Goal: Information Seeking & Learning: Learn about a topic

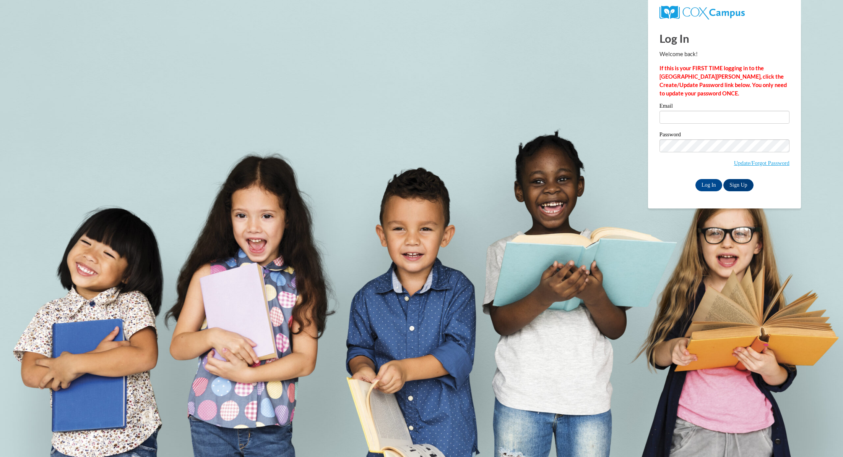
click at [684, 105] on label "Email" at bounding box center [724, 107] width 130 height 8
click at [684, 111] on input "Email" at bounding box center [724, 117] width 130 height 13
type input "hsell@shiocton.k12.wi.us"
click at [684, 118] on input "hsell@shiocton.k12.wi.us" at bounding box center [724, 117] width 130 height 13
click at [699, 187] on input "Log In" at bounding box center [708, 185] width 27 height 12
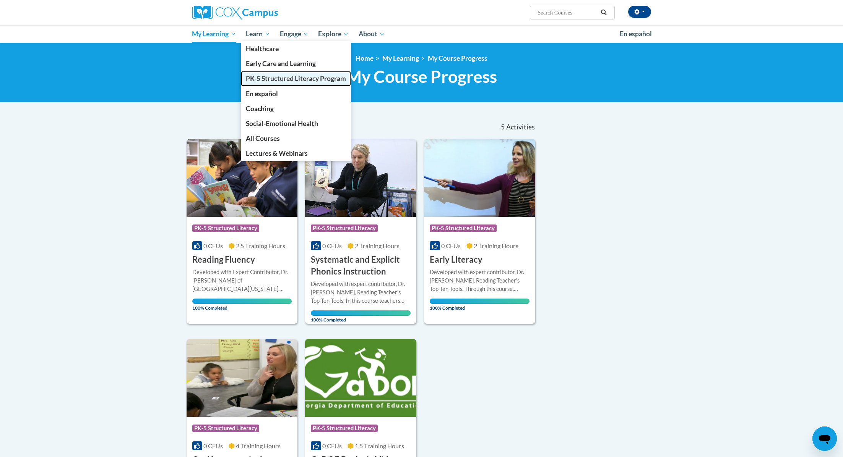
click at [261, 82] on span "PK-5 Structured Literacy Program" at bounding box center [296, 79] width 100 height 8
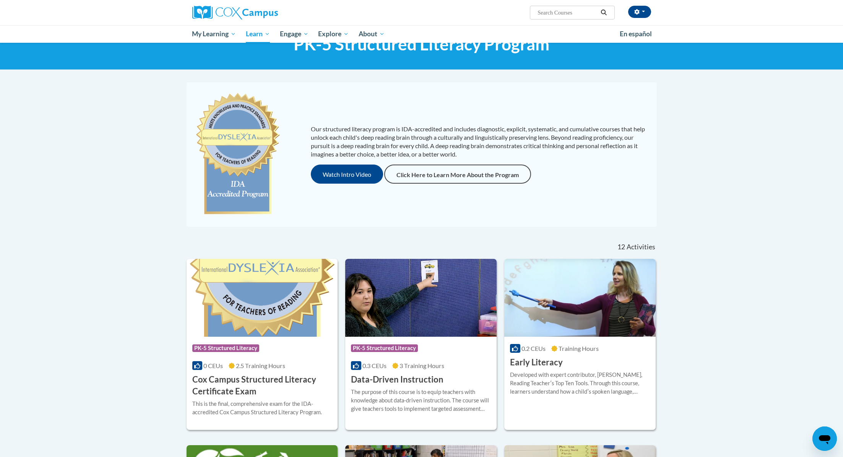
scroll to position [34, 0]
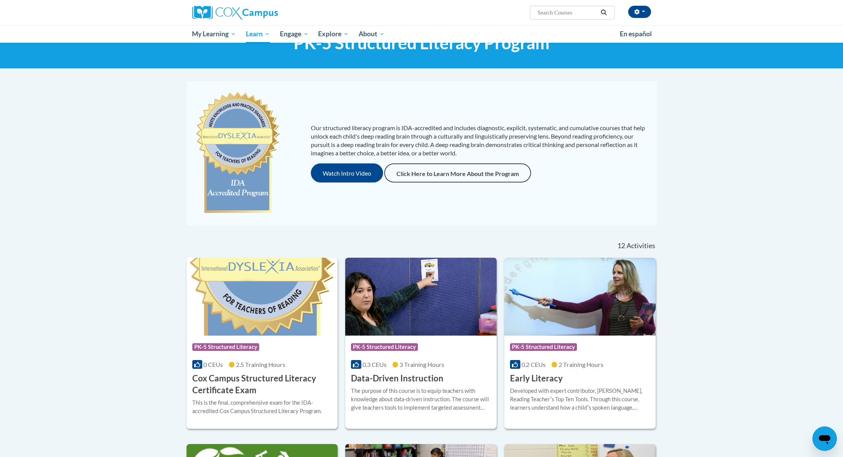
click at [407, 377] on h3 "Data-Driven Instruction" at bounding box center [397, 379] width 92 height 12
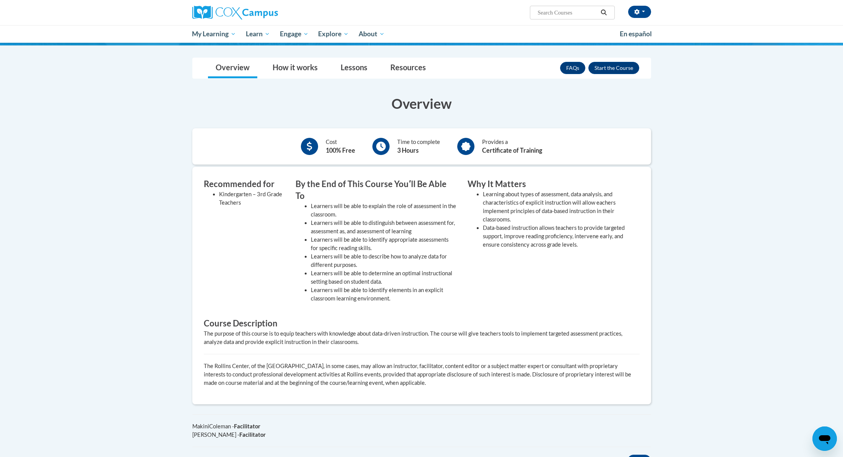
scroll to position [97, 0]
click at [623, 65] on button "Enroll" at bounding box center [613, 68] width 51 height 12
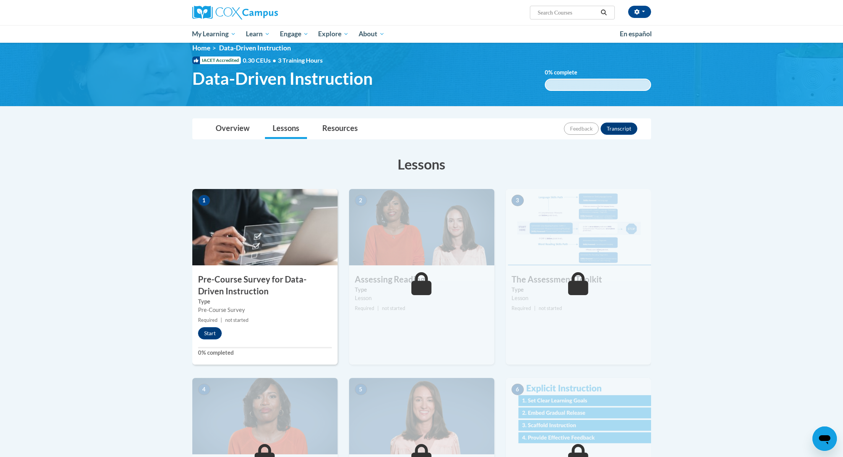
scroll to position [38, 0]
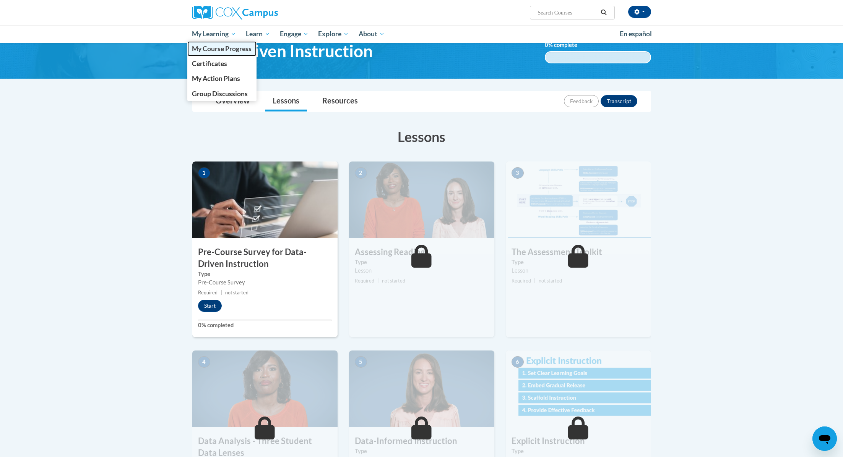
click at [209, 47] on span "My Course Progress" at bounding box center [222, 49] width 60 height 8
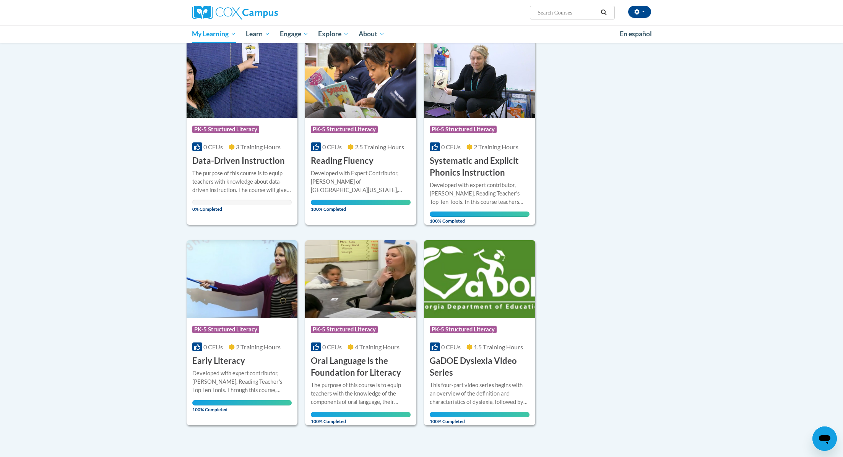
scroll to position [104, 0]
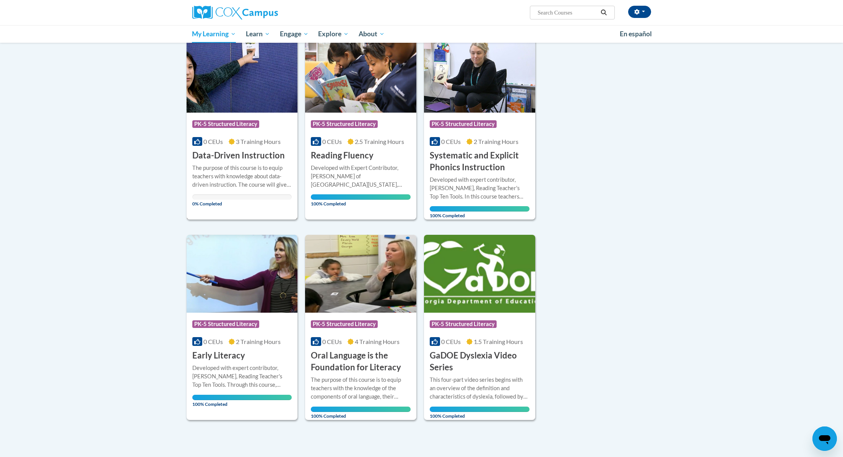
click at [254, 187] on div "The purpose of this course is to equip teachers with knowledge about data-drive…" at bounding box center [242, 176] width 100 height 25
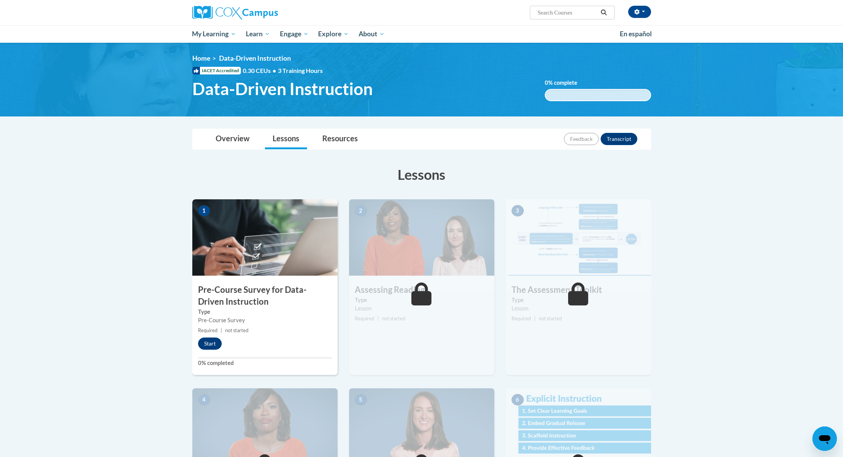
click at [232, 196] on div "Lessons Active Lessons Lessons Preview Activity 1" at bounding box center [421, 432] width 470 height 551
click at [276, 277] on div "1 Pre-Course Survey for Data-Driven Instruction Type Pre-Course Survey Required…" at bounding box center [264, 287] width 145 height 176
click at [212, 347] on button "Start" at bounding box center [210, 344] width 24 height 12
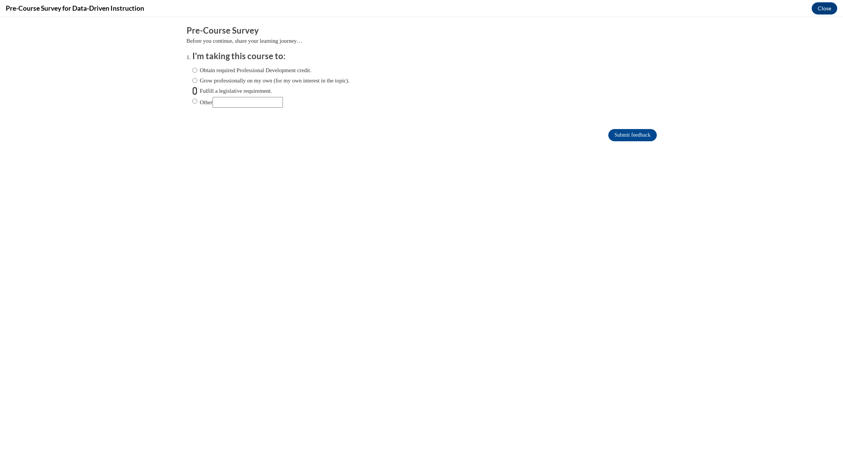
click at [194, 92] on input "Fulfill a legislative requirement." at bounding box center [194, 91] width 5 height 8
radio input "true"
click at [615, 133] on input "Submit feedback" at bounding box center [632, 135] width 48 height 12
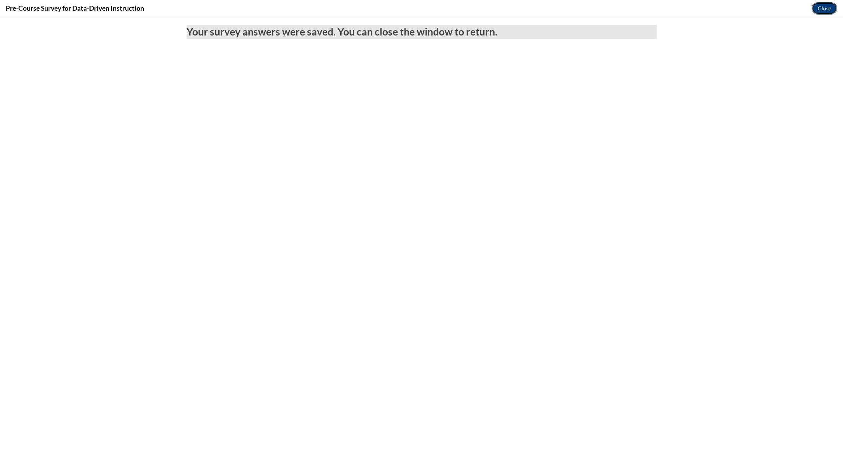
click at [821, 9] on button "Close" at bounding box center [824, 8] width 26 height 12
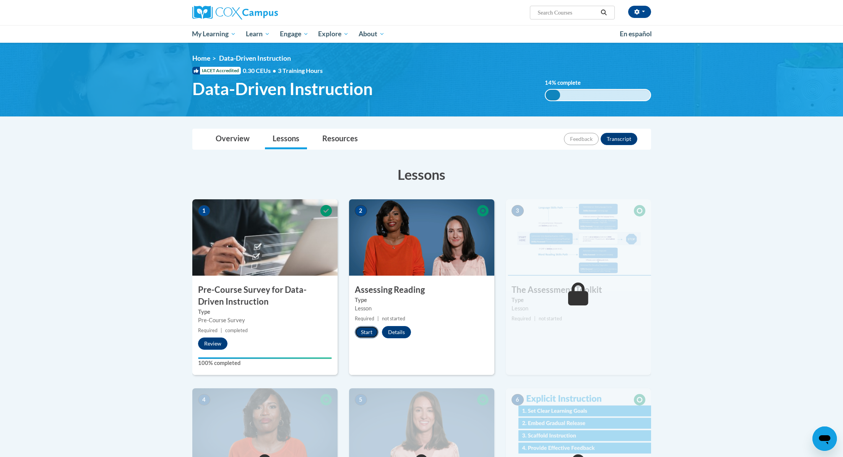
click at [371, 331] on button "Start" at bounding box center [367, 332] width 24 height 12
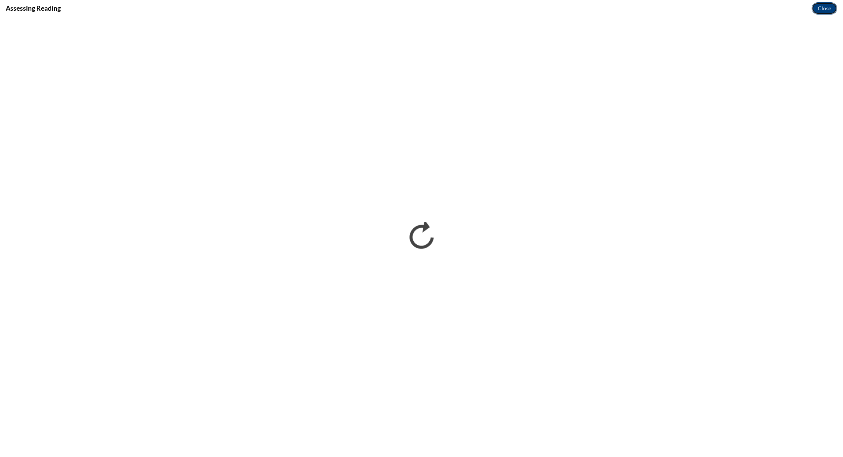
click at [827, 5] on button "Close" at bounding box center [824, 8] width 26 height 12
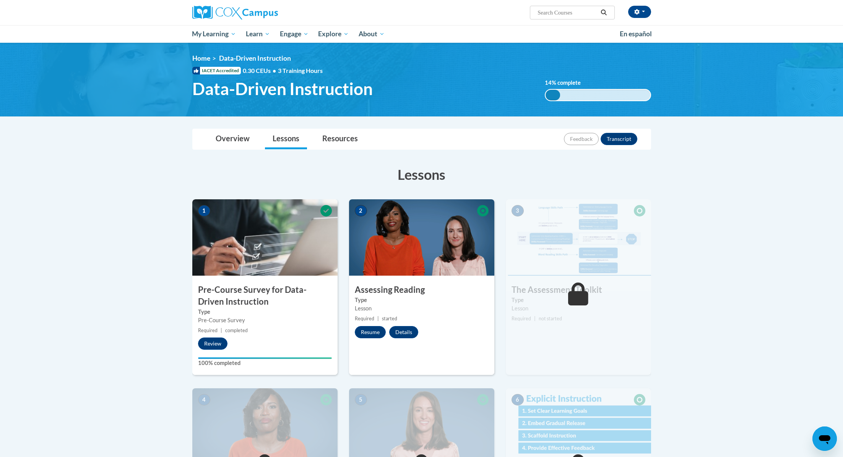
click at [449, 242] on img at bounding box center [421, 237] width 145 height 76
click at [372, 333] on button "Resume" at bounding box center [370, 332] width 31 height 12
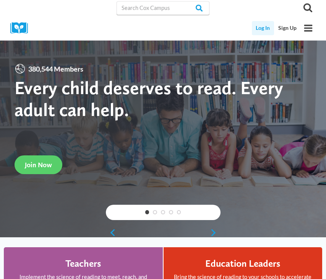
click at [256, 28] on link "Log In" at bounding box center [263, 28] width 23 height 14
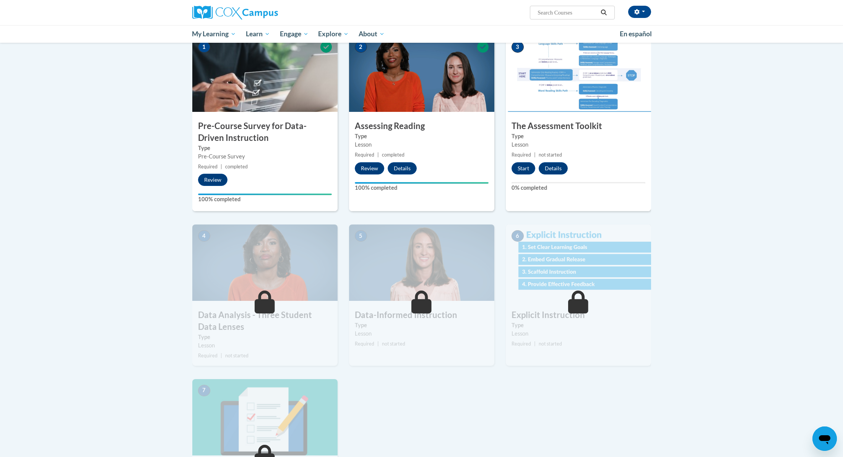
scroll to position [169, 0]
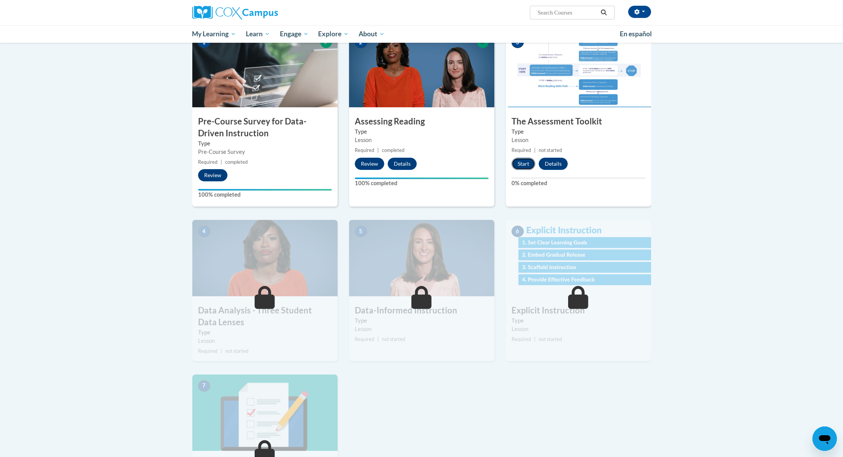
click at [520, 166] on button "Start" at bounding box center [523, 164] width 24 height 12
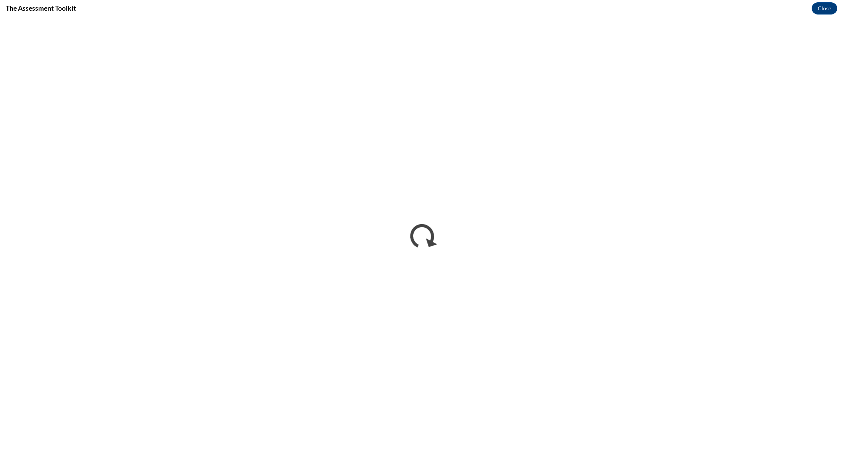
scroll to position [0, 0]
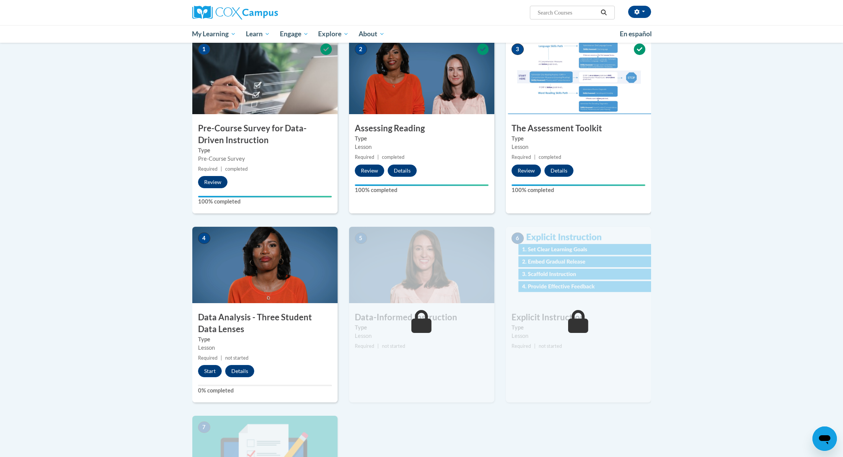
scroll to position [310, 0]
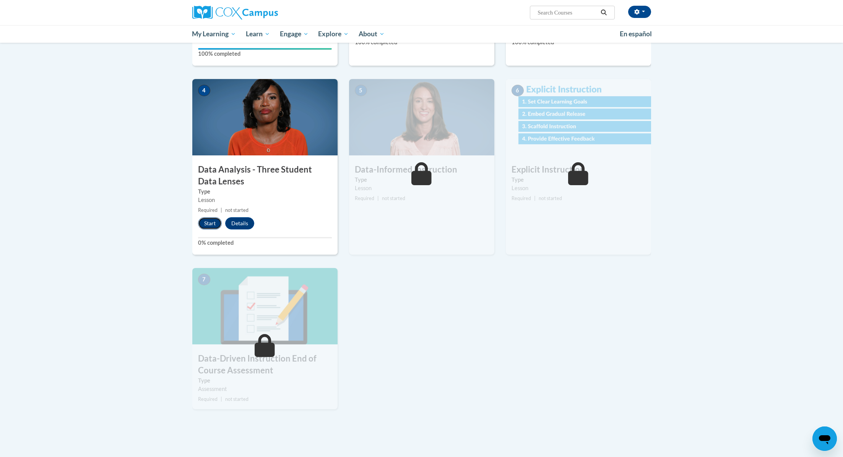
click at [212, 223] on button "Start" at bounding box center [210, 223] width 24 height 12
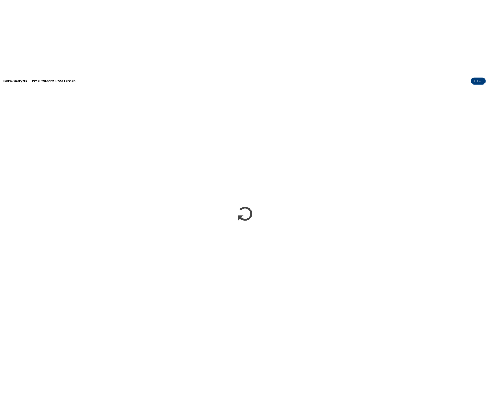
scroll to position [0, 0]
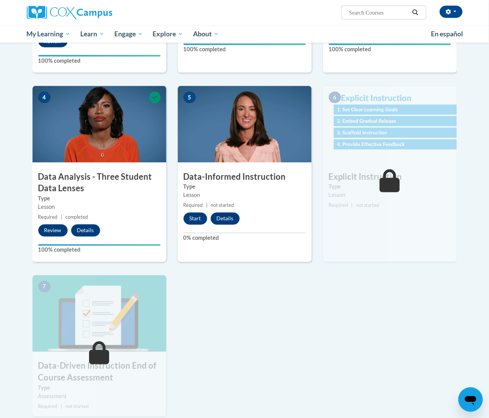
scroll to position [296, 0]
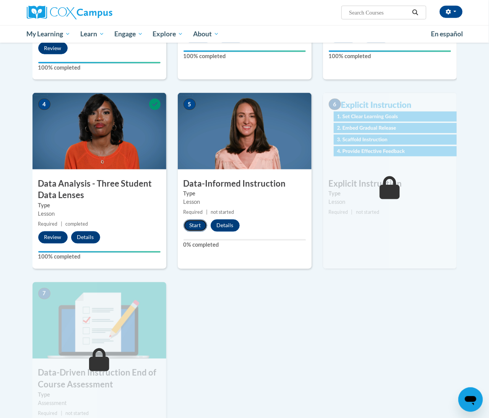
click at [186, 222] on button "Start" at bounding box center [195, 225] width 24 height 12
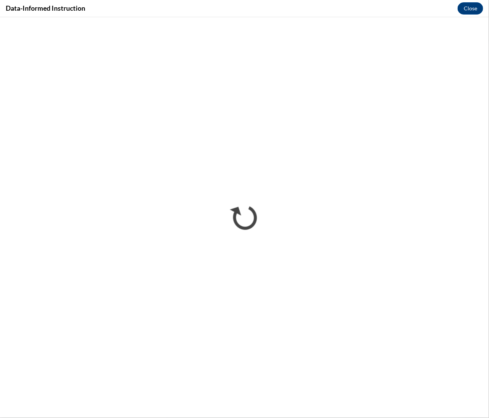
scroll to position [0, 0]
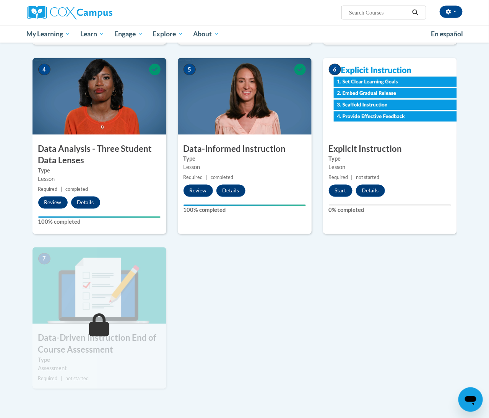
scroll to position [312, 0]
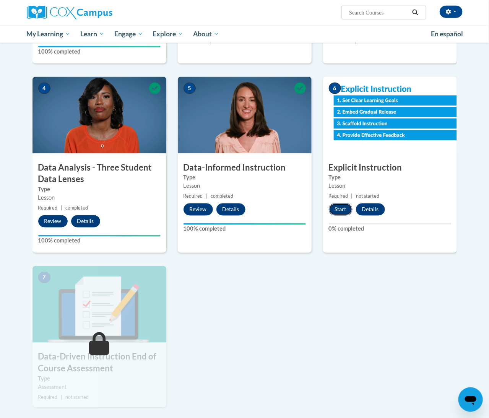
click at [337, 211] on button "Start" at bounding box center [341, 209] width 24 height 12
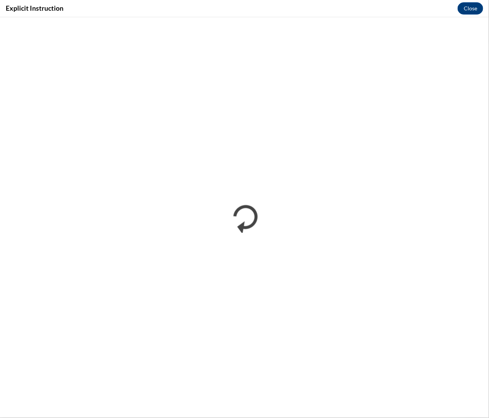
scroll to position [0, 0]
